Goal: Find specific page/section: Find specific page/section

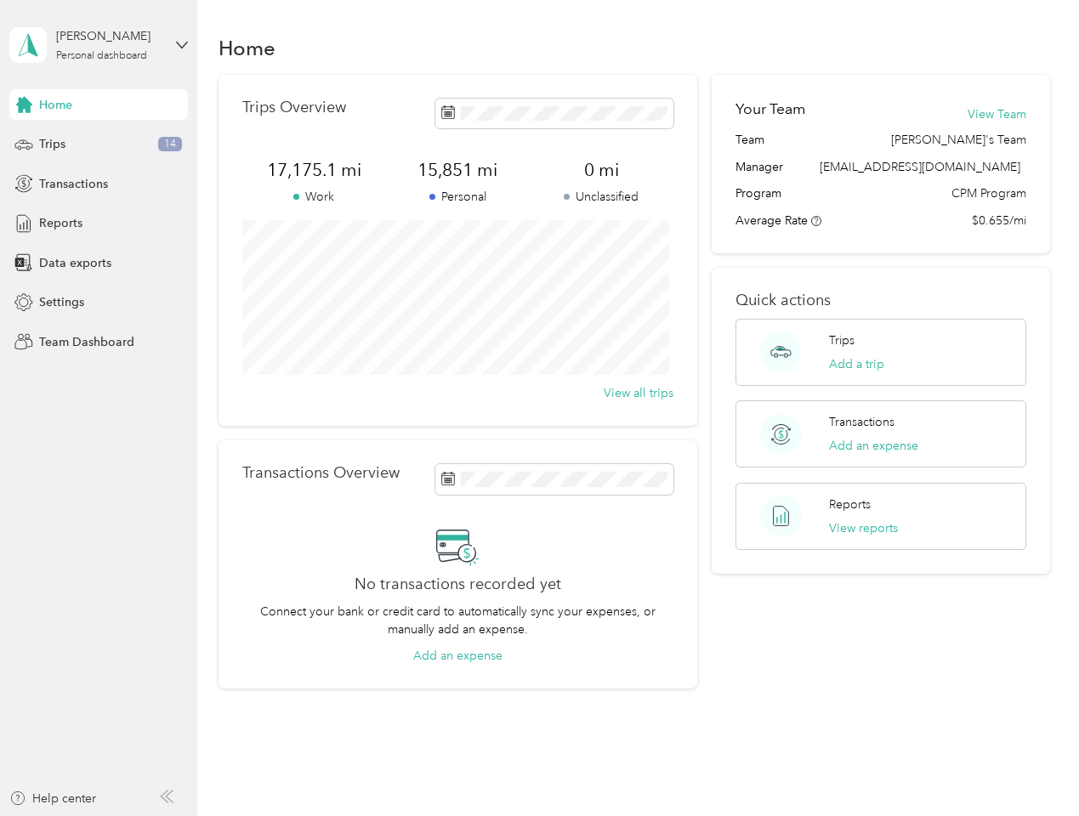
click at [539, 408] on div "Trips Overview 17,175.1 mi Work 15,851 mi Personal 0 mi Unclassified View all t…" at bounding box center [457, 250] width 479 height 351
click at [99, 45] on div "[PERSON_NAME]" at bounding box center [109, 36] width 106 height 18
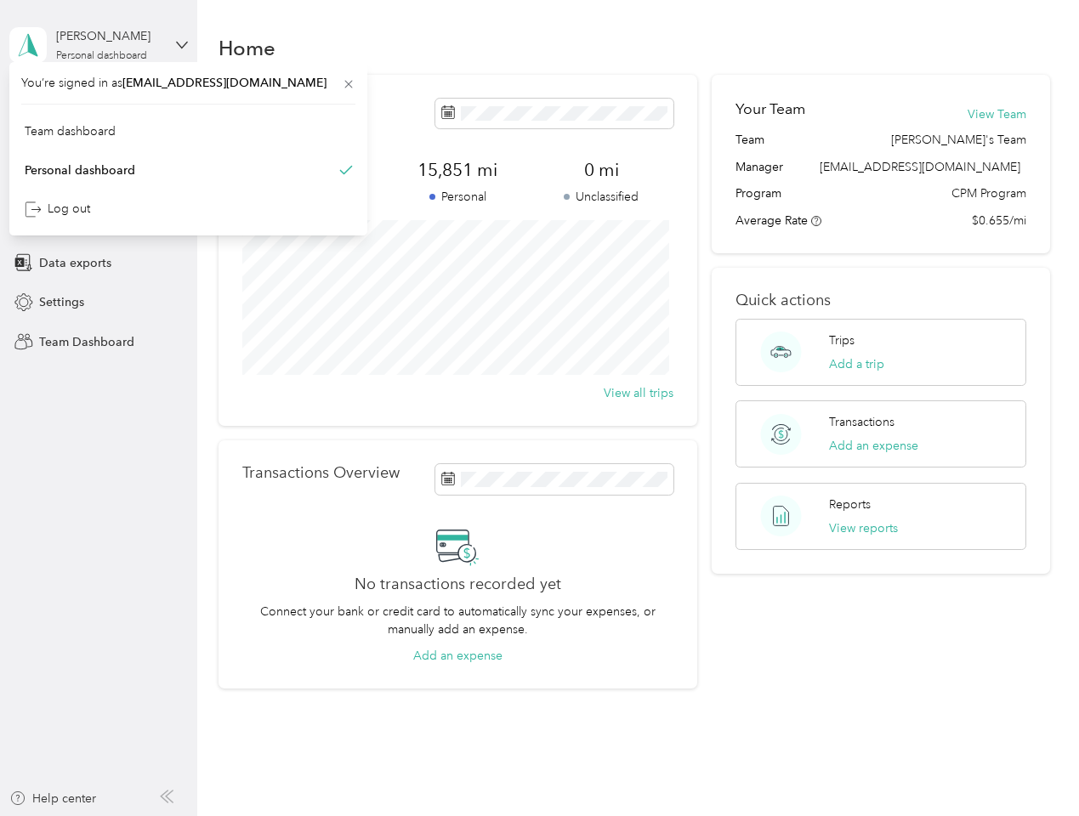
click at [99, 105] on div "You’re signed in as [EMAIL_ADDRESS][DOMAIN_NAME] Team dashboard Personal dashbo…" at bounding box center [188, 148] width 358 height 173
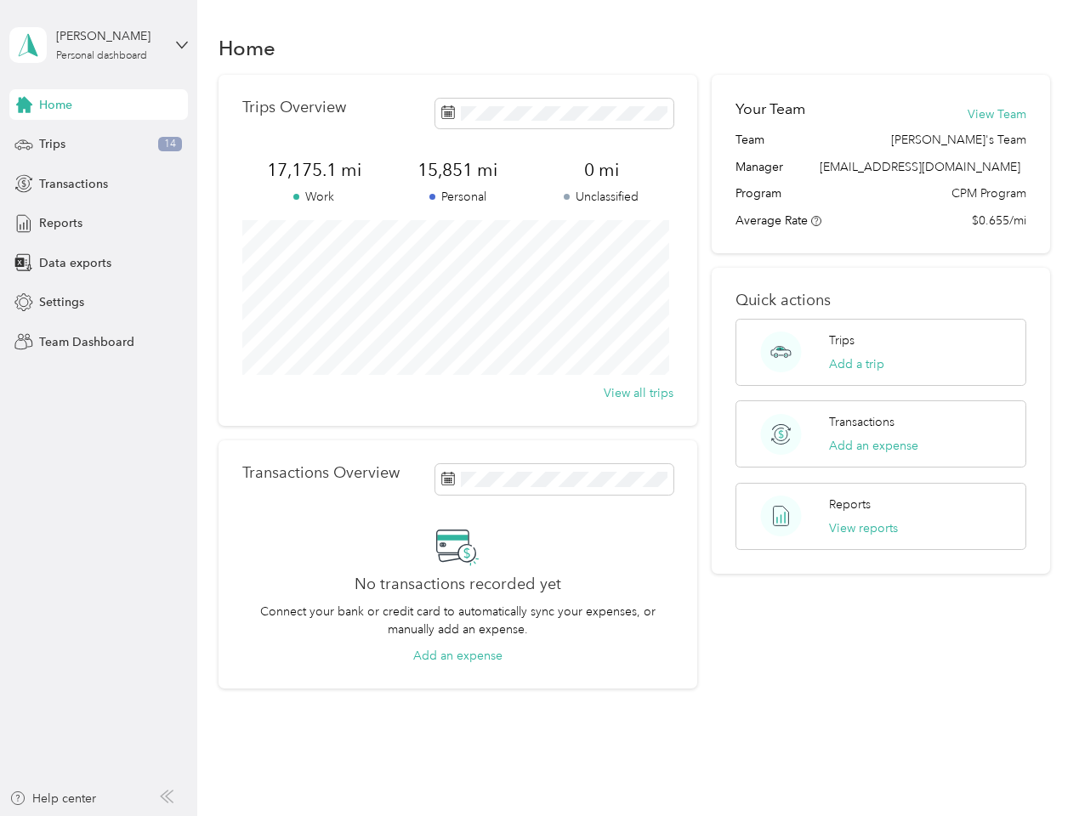
click at [24, 105] on div "You’re signed in as [EMAIL_ADDRESS][DOMAIN_NAME] Team dashboard Personal dashbo…" at bounding box center [188, 148] width 358 height 173
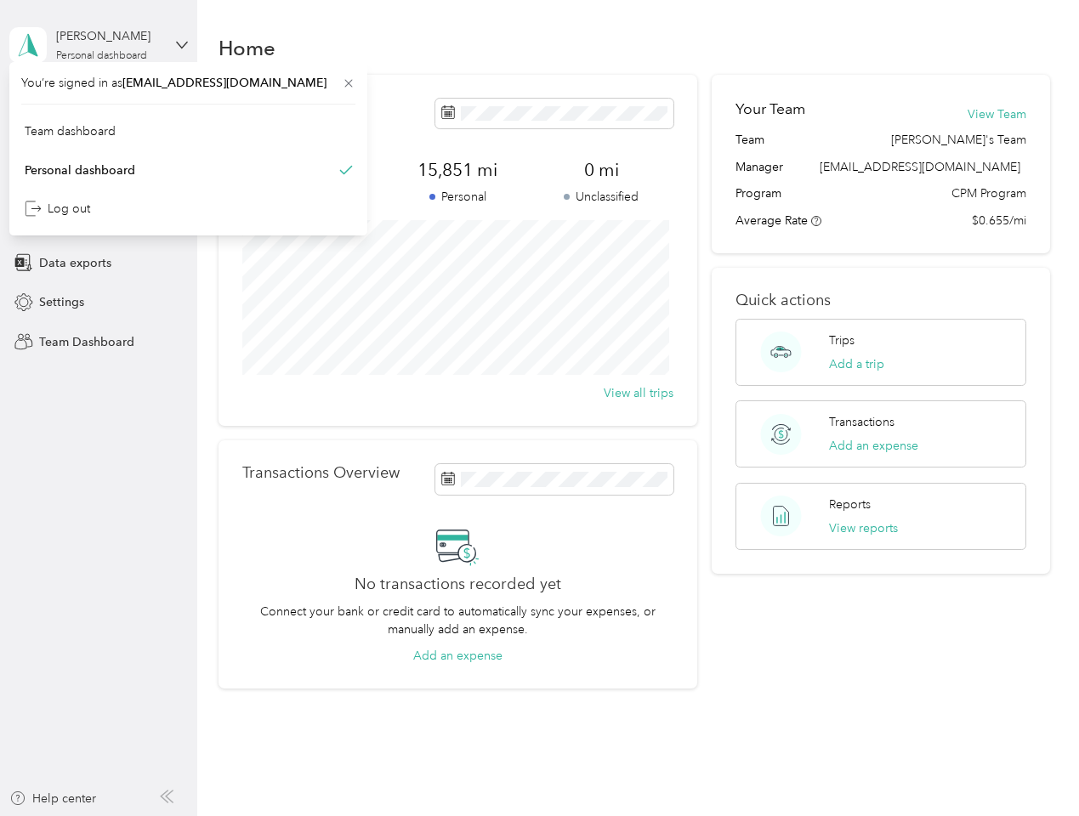
click at [99, 144] on div "Trips 14" at bounding box center [98, 144] width 178 height 31
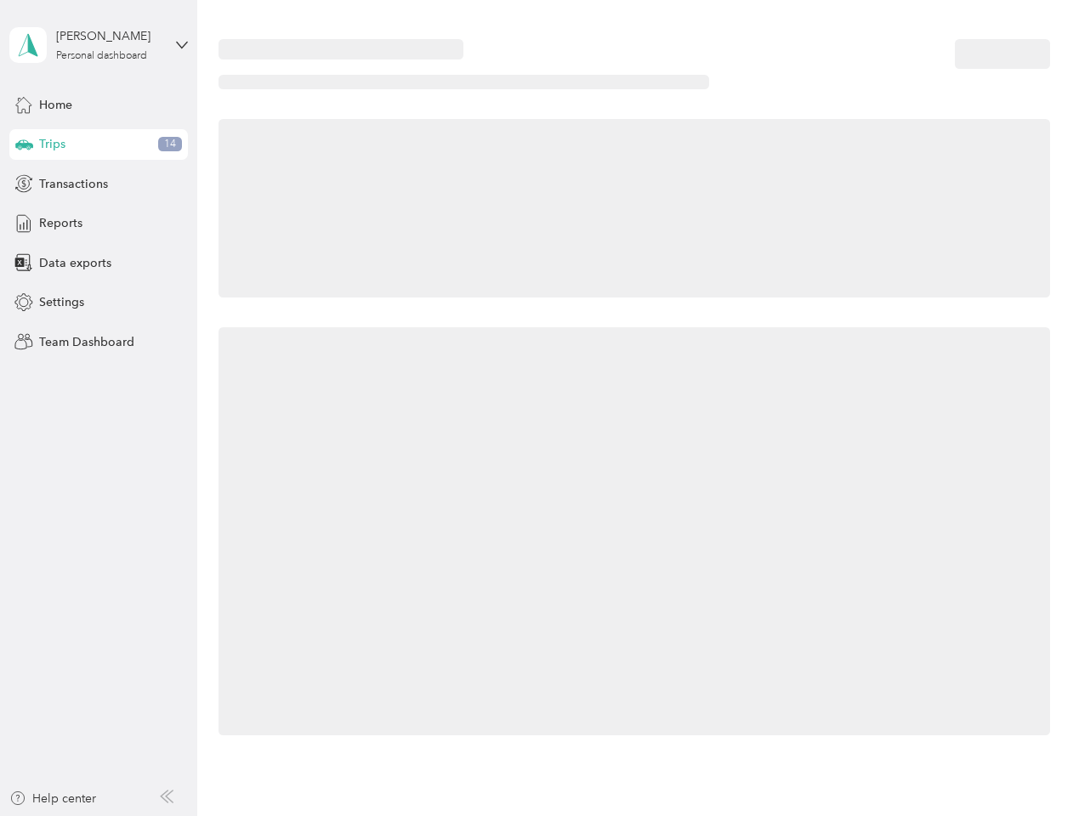
click at [24, 144] on icon at bounding box center [24, 143] width 18 height 8
click at [99, 184] on span "Transactions" at bounding box center [73, 184] width 69 height 18
click at [24, 184] on icon at bounding box center [23, 183] width 19 height 19
click at [99, 224] on div "Reports" at bounding box center [98, 223] width 178 height 31
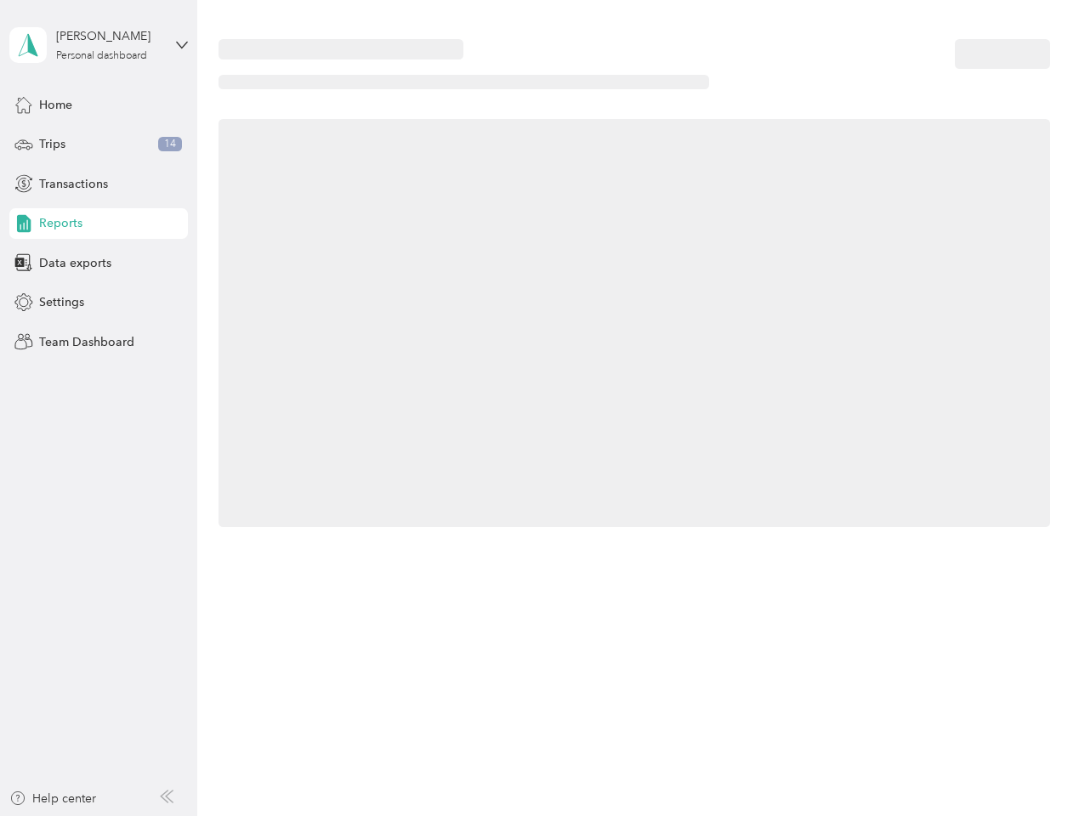
click at [24, 224] on icon at bounding box center [23, 223] width 19 height 19
